Goal: Task Accomplishment & Management: Manage account settings

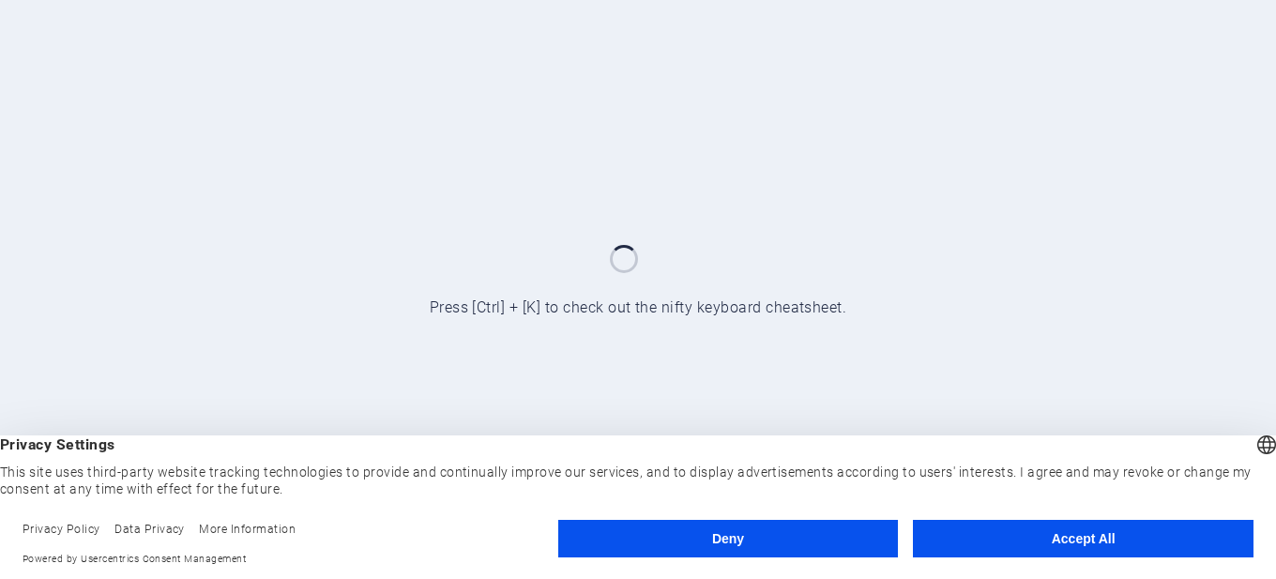
click at [1017, 535] on button "Accept All" at bounding box center [1083, 539] width 341 height 38
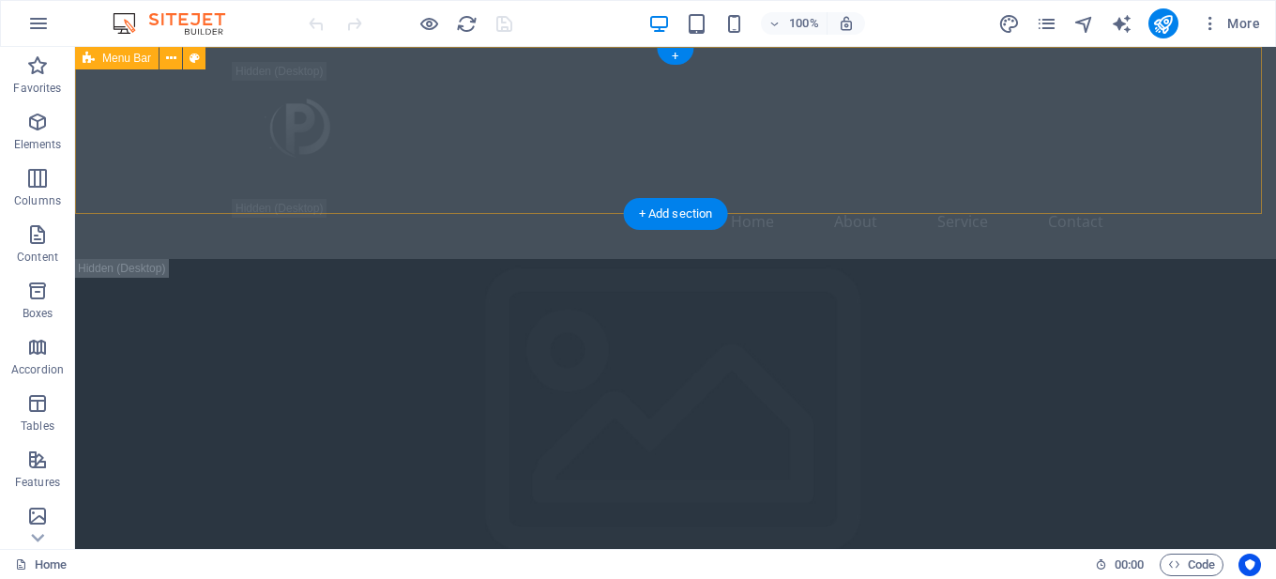
click at [1015, 196] on div "Home About Service Contact" at bounding box center [675, 153] width 1201 height 212
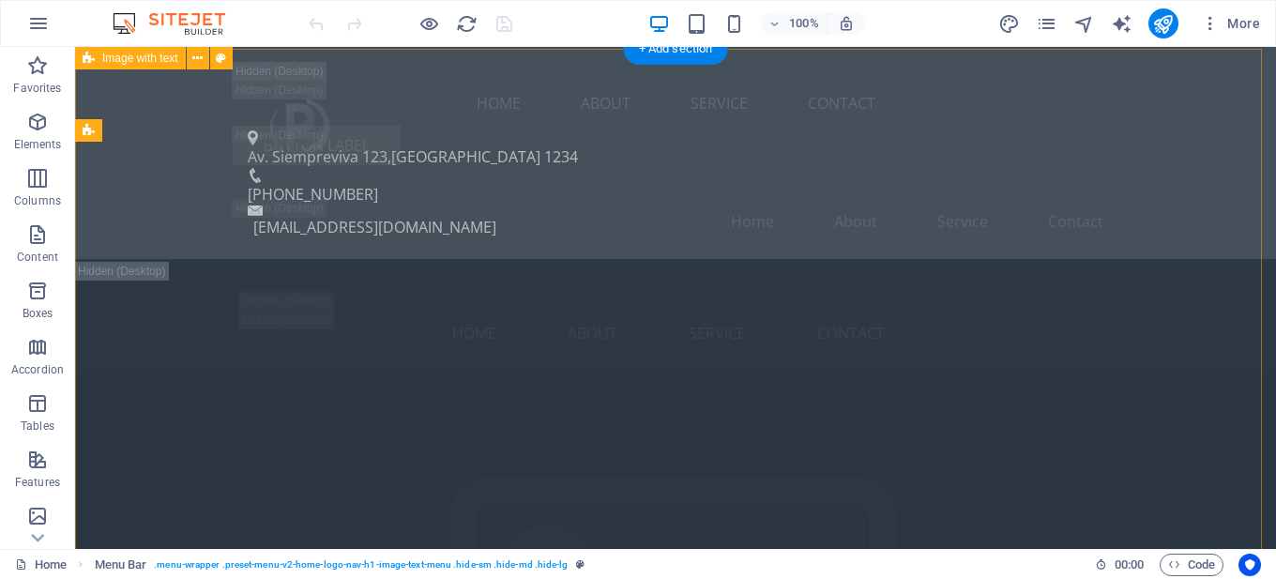
scroll to position [3476, 0]
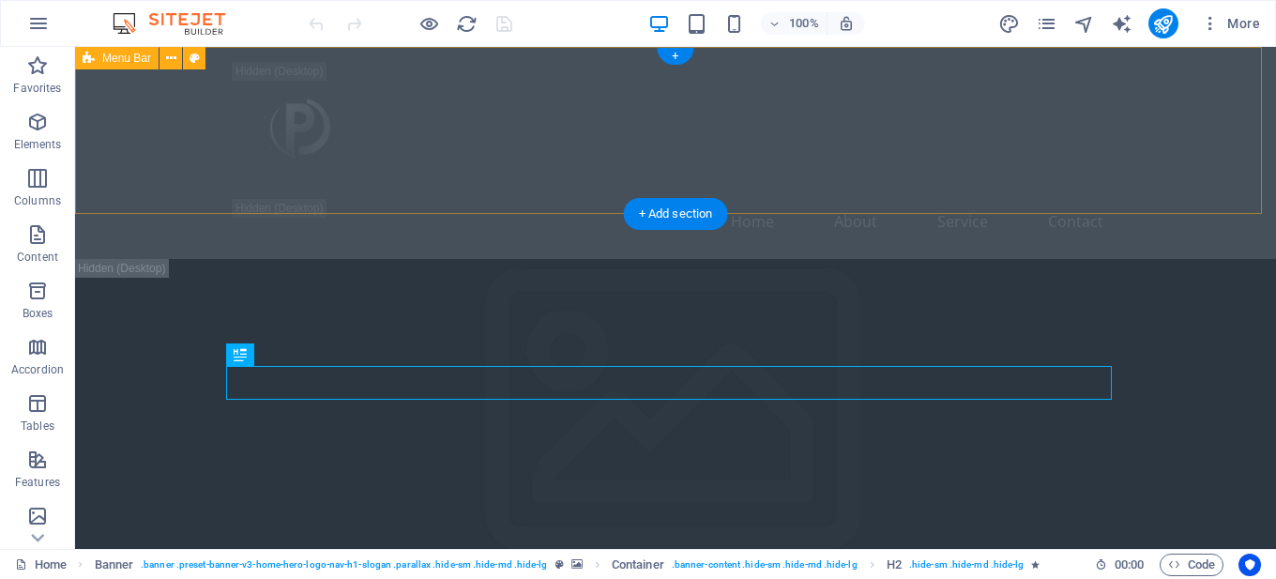
click at [413, 165] on div "Home About Service Contact" at bounding box center [675, 153] width 1201 height 212
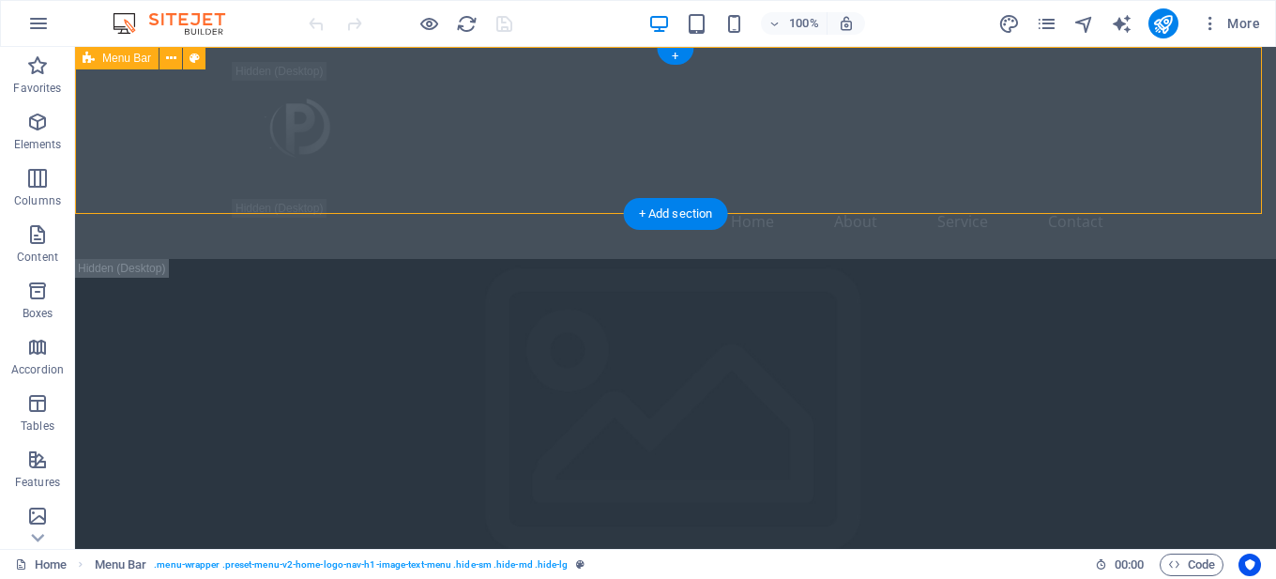
click at [413, 165] on div "Home About Service Contact" at bounding box center [675, 153] width 1201 height 212
select select "header"
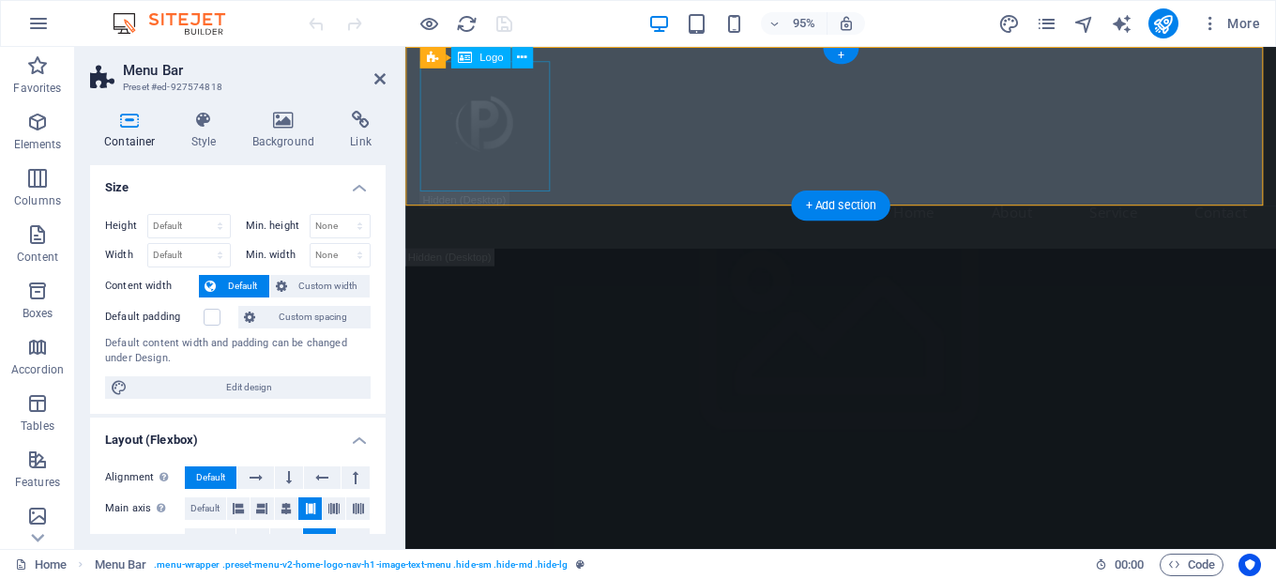
click at [506, 157] on div at bounding box center [864, 130] width 886 height 137
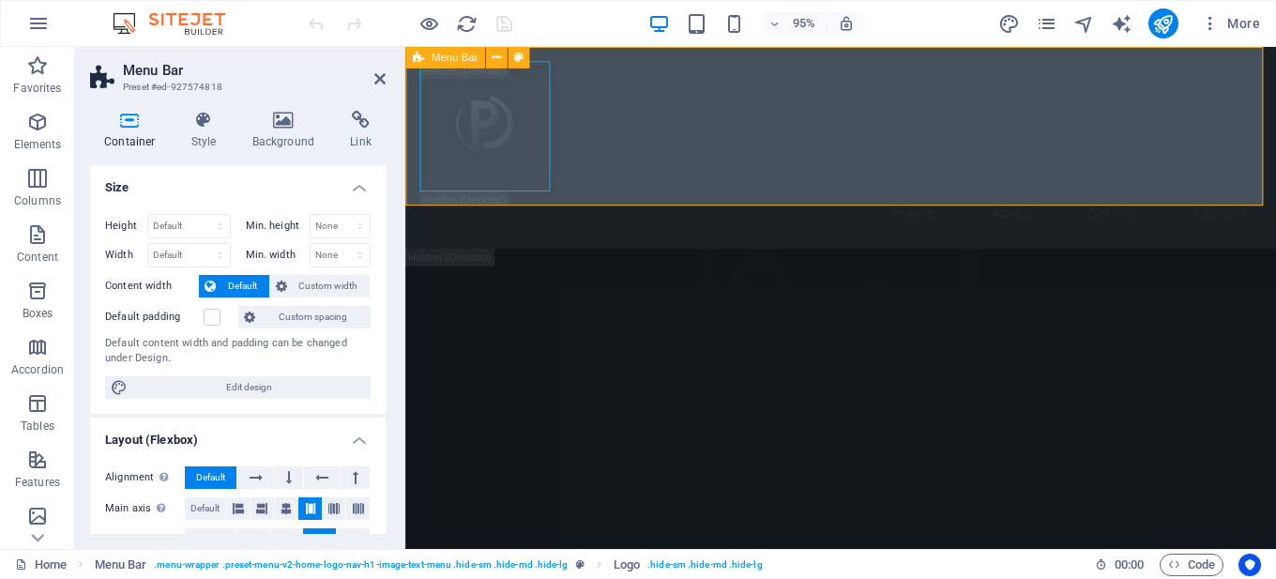
click at [638, 162] on div "Home About Service Contact" at bounding box center [863, 153] width 917 height 212
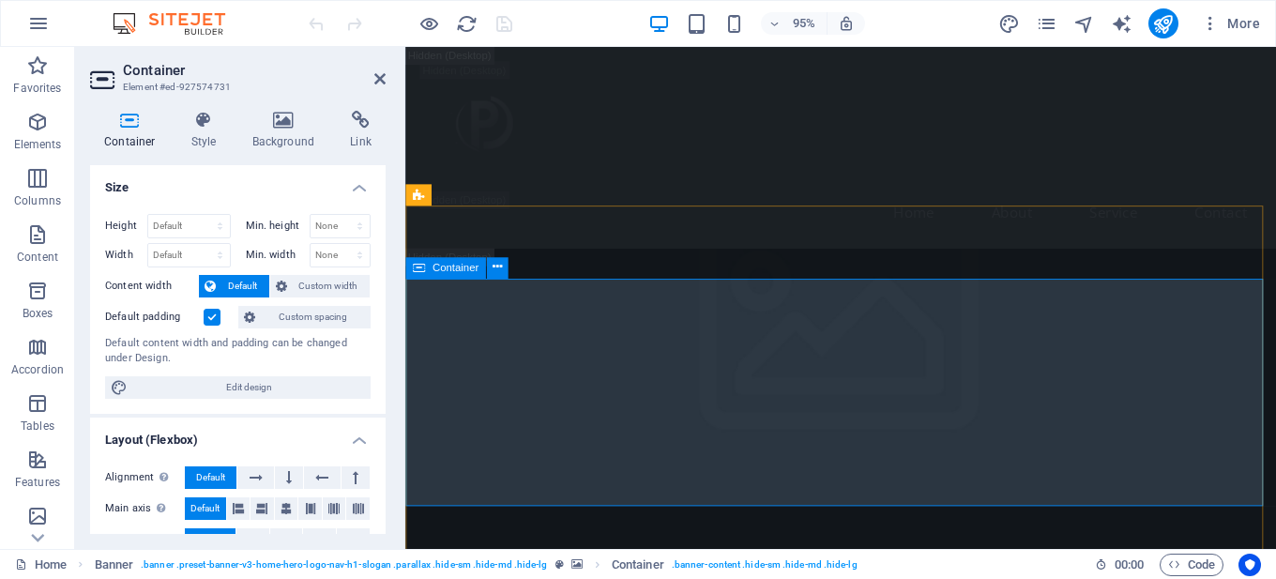
click at [454, 270] on span "Container" at bounding box center [456, 268] width 46 height 10
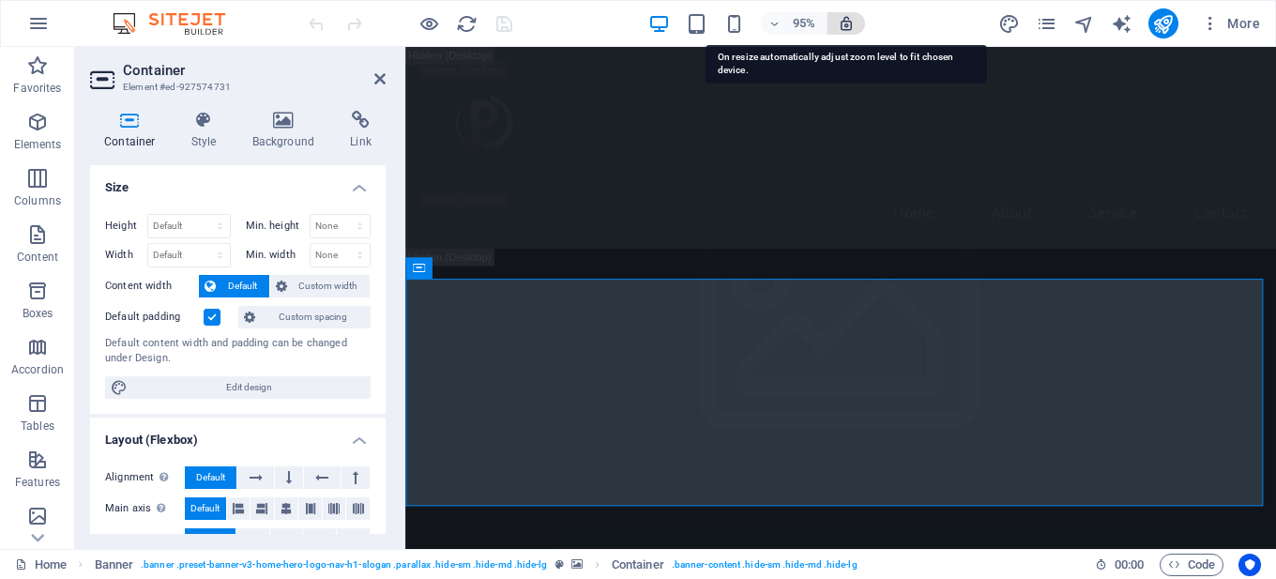
click at [844, 23] on icon "button" at bounding box center [846, 23] width 17 height 17
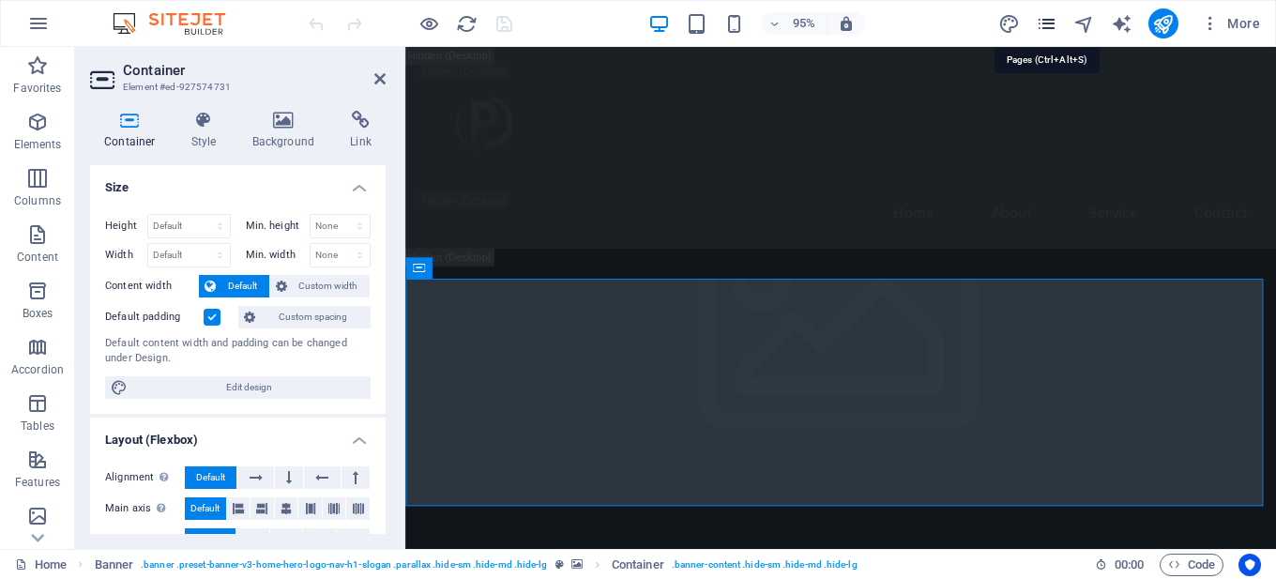
click at [1043, 23] on icon "pages" at bounding box center [1047, 24] width 22 height 22
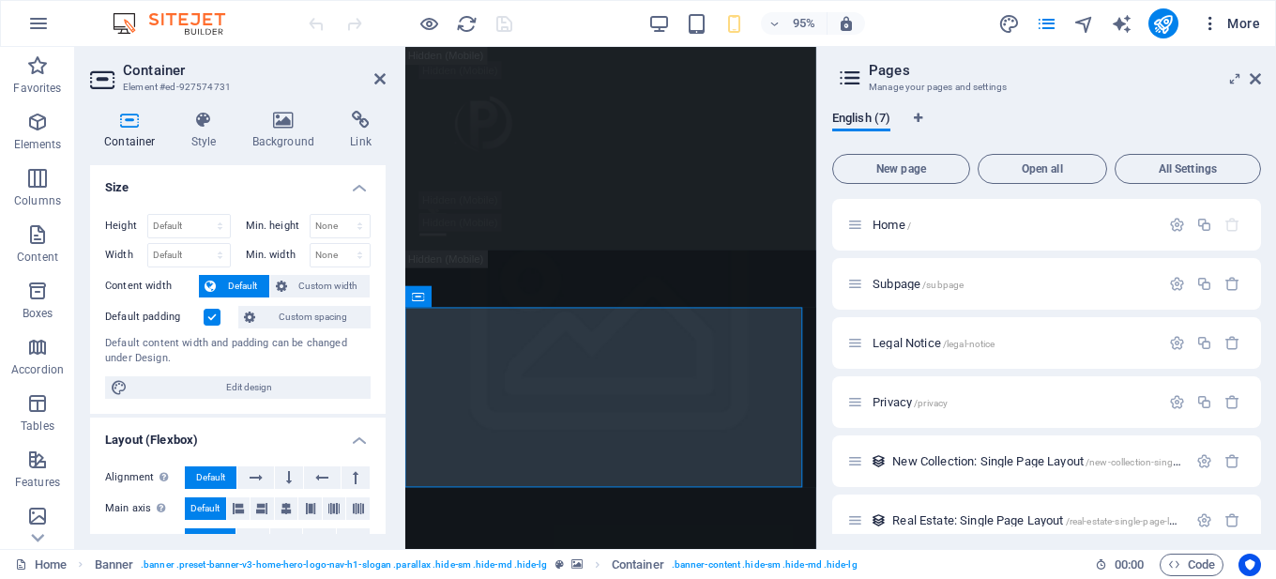
click at [1207, 16] on icon "button" at bounding box center [1210, 23] width 19 height 19
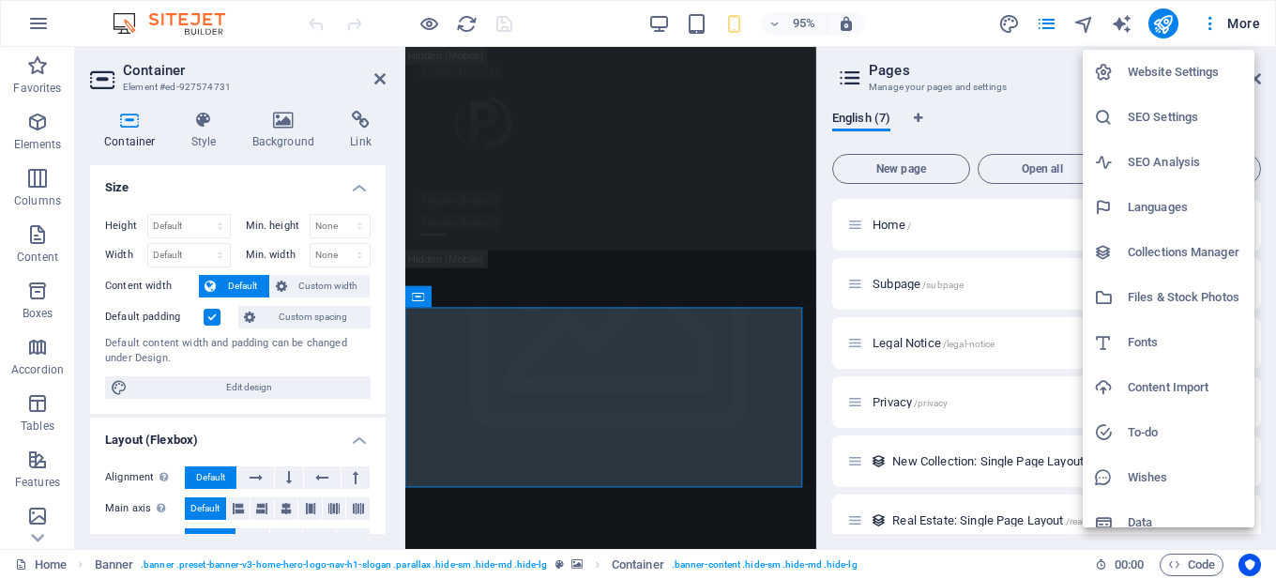
click at [1160, 196] on h6 "Languages" at bounding box center [1185, 207] width 115 height 23
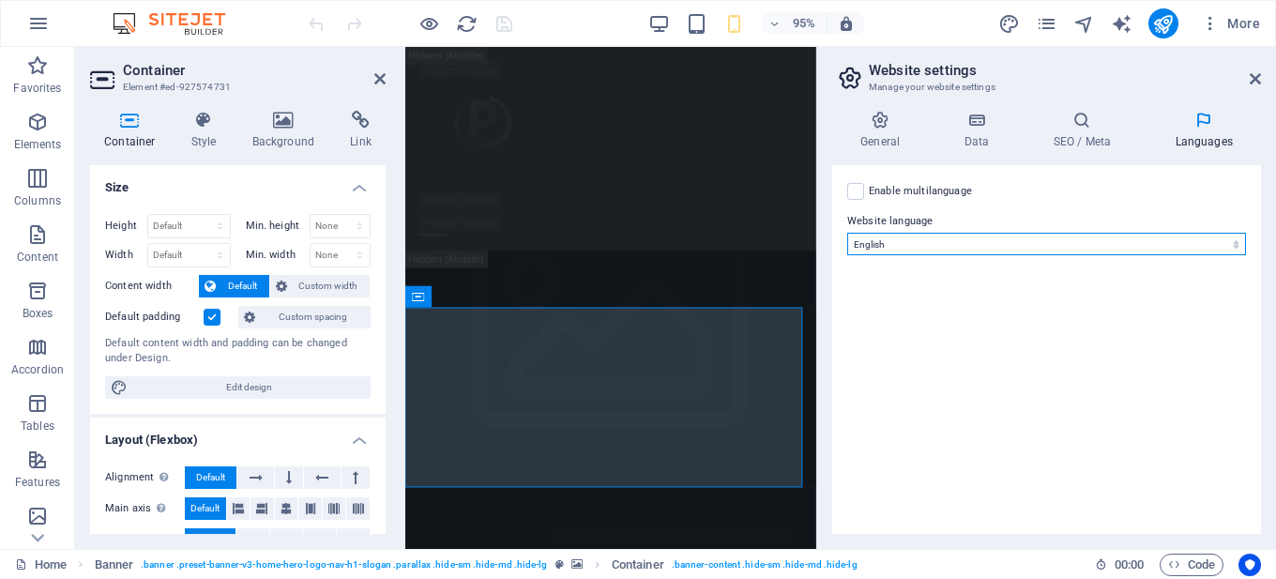
click at [894, 243] on select "Abkhazian Afar Afrikaans Akan Albanian Amharic Arabic Aragonese Armenian Assame…" at bounding box center [1046, 244] width 399 height 23
select select "148"
click at [847, 233] on select "Abkhazian Afar Afrikaans Akan Albanian Amharic Arabic Aragonese Armenian Assame…" at bounding box center [1046, 244] width 399 height 23
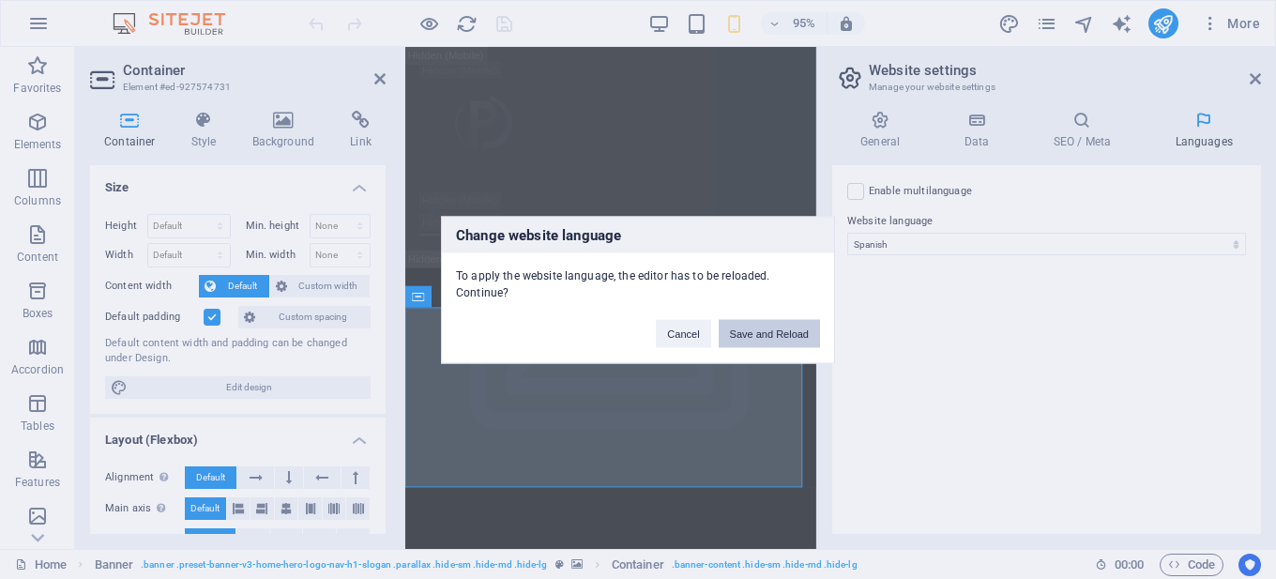
click at [768, 334] on button "Save and Reload" at bounding box center [769, 333] width 101 height 28
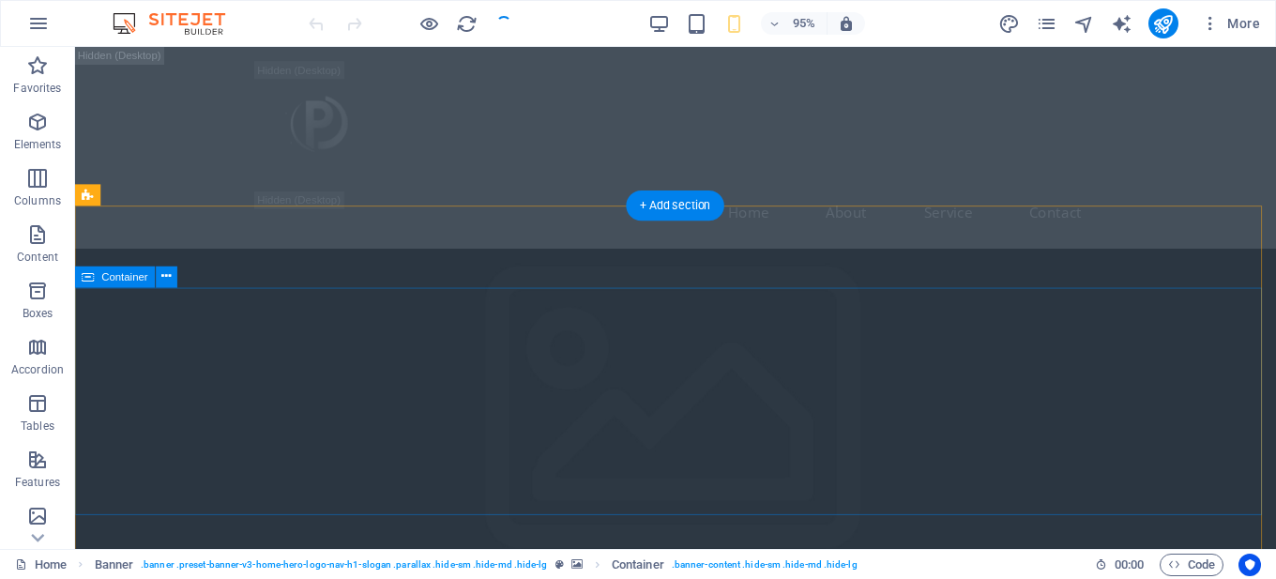
checkbox input "false"
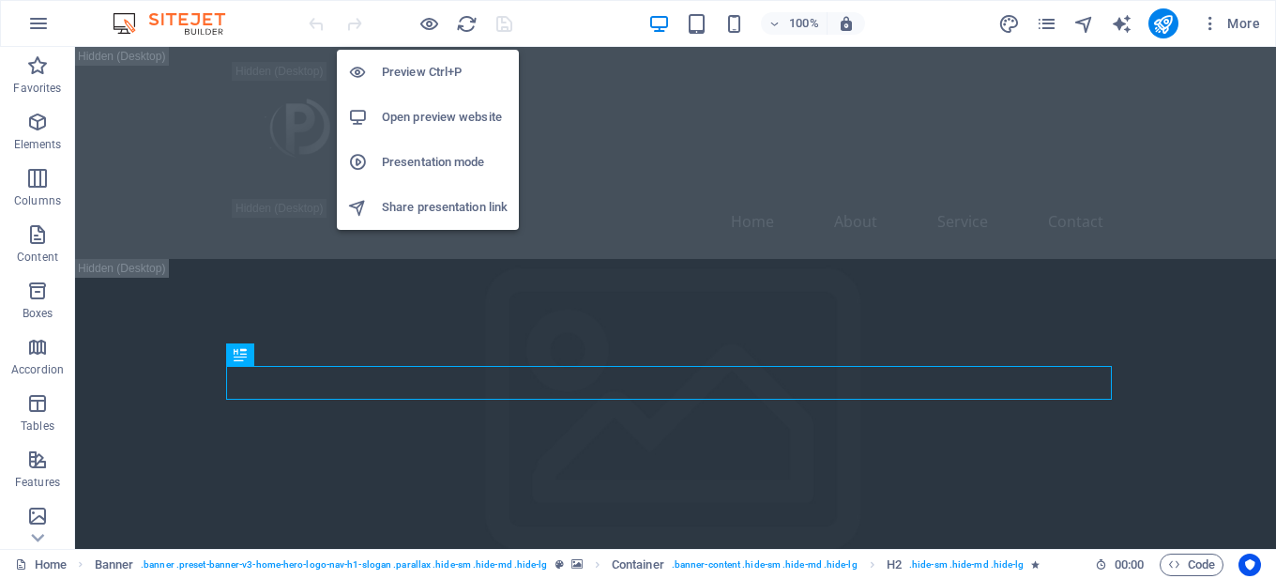
click at [432, 68] on h6 "Preview Ctrl+P" at bounding box center [445, 72] width 126 height 23
